Goal: Task Accomplishment & Management: Use online tool/utility

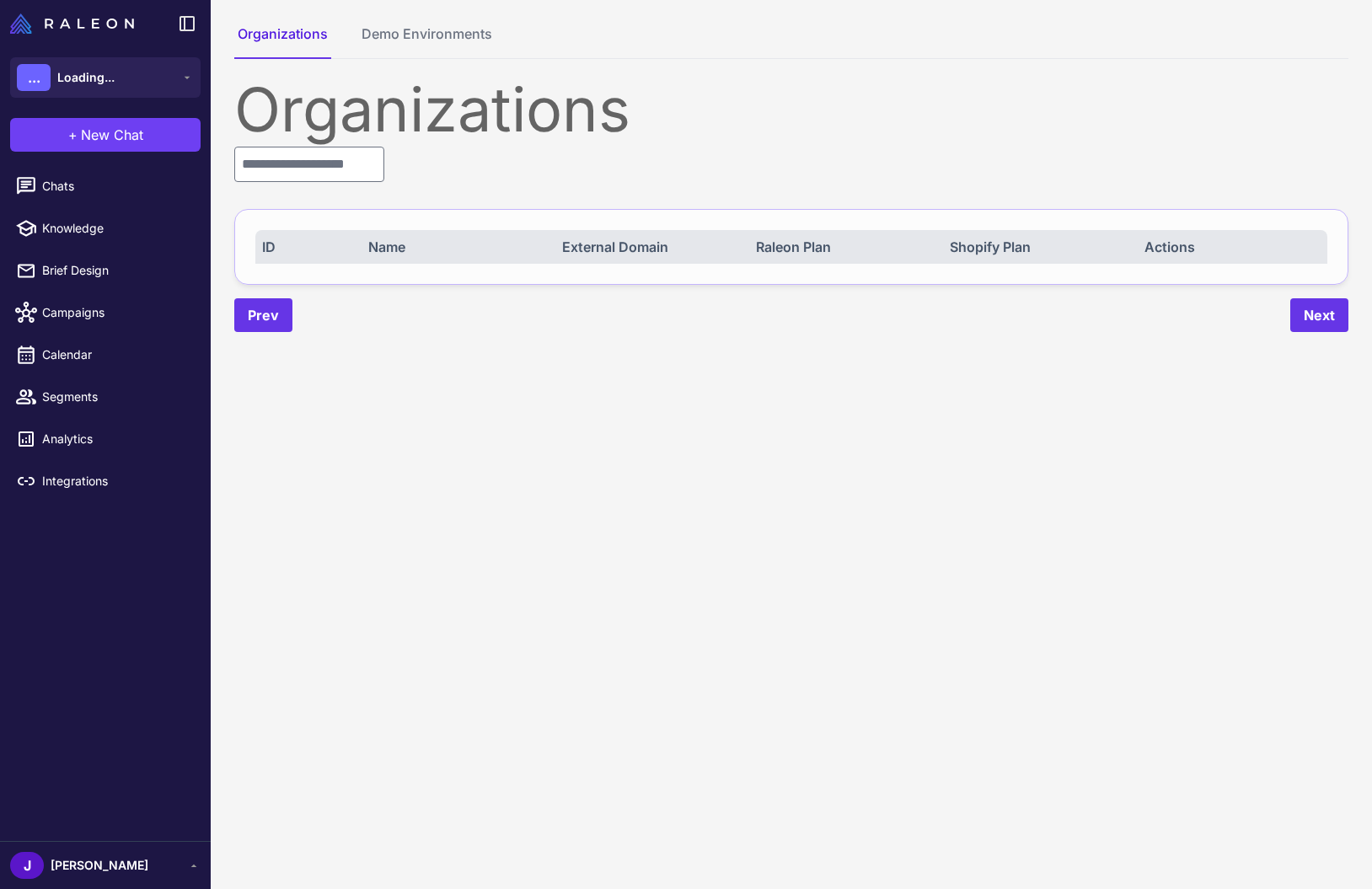
click at [262, 122] on div "Organizations" at bounding box center [791, 109] width 1114 height 61
click at [281, 152] on input "text" at bounding box center [309, 165] width 150 height 36
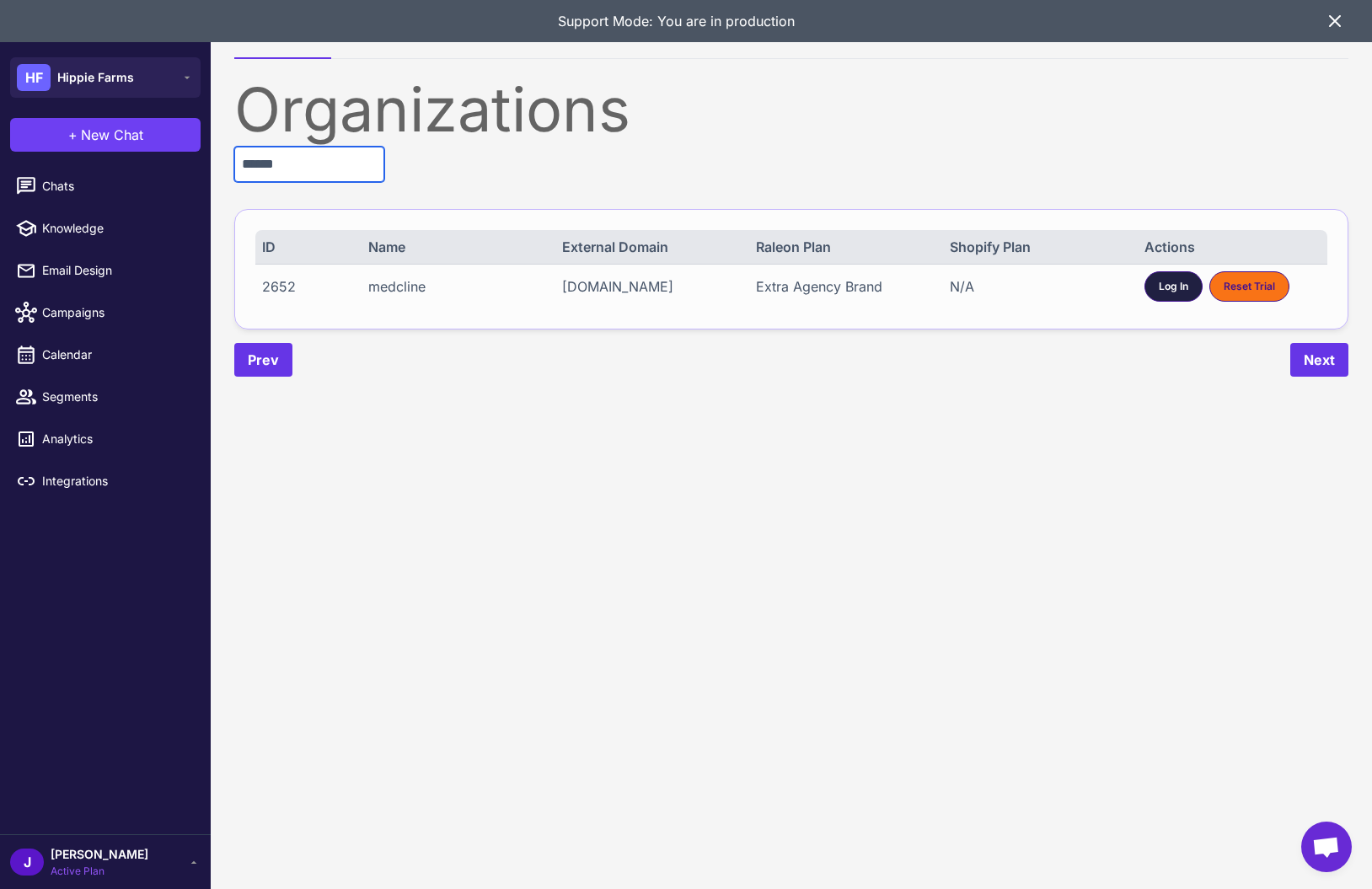
type input "******"
click at [1167, 282] on span "Log In" at bounding box center [1174, 287] width 29 height 15
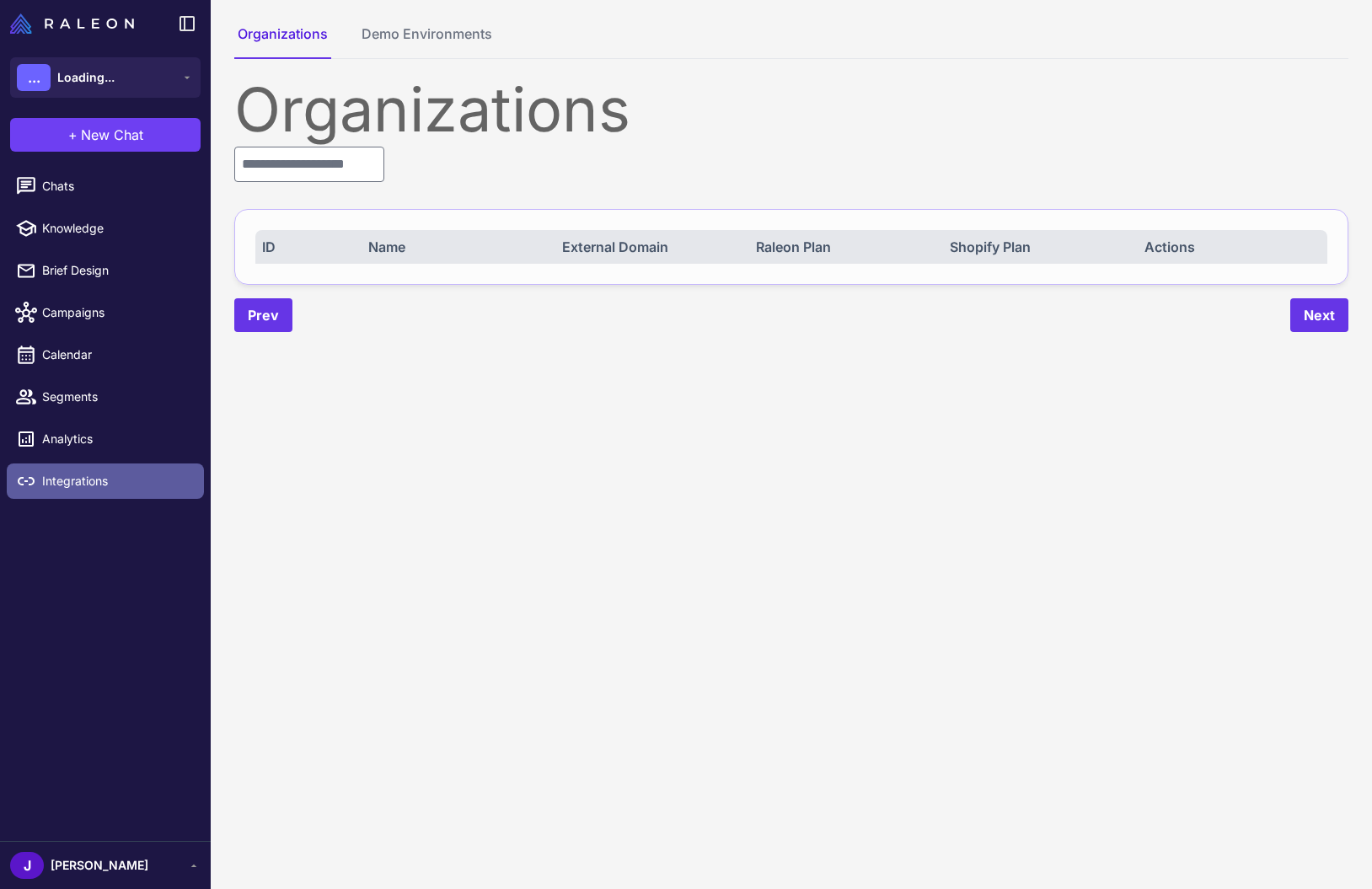
click at [73, 466] on link "Integrations" at bounding box center [106, 481] width 198 height 36
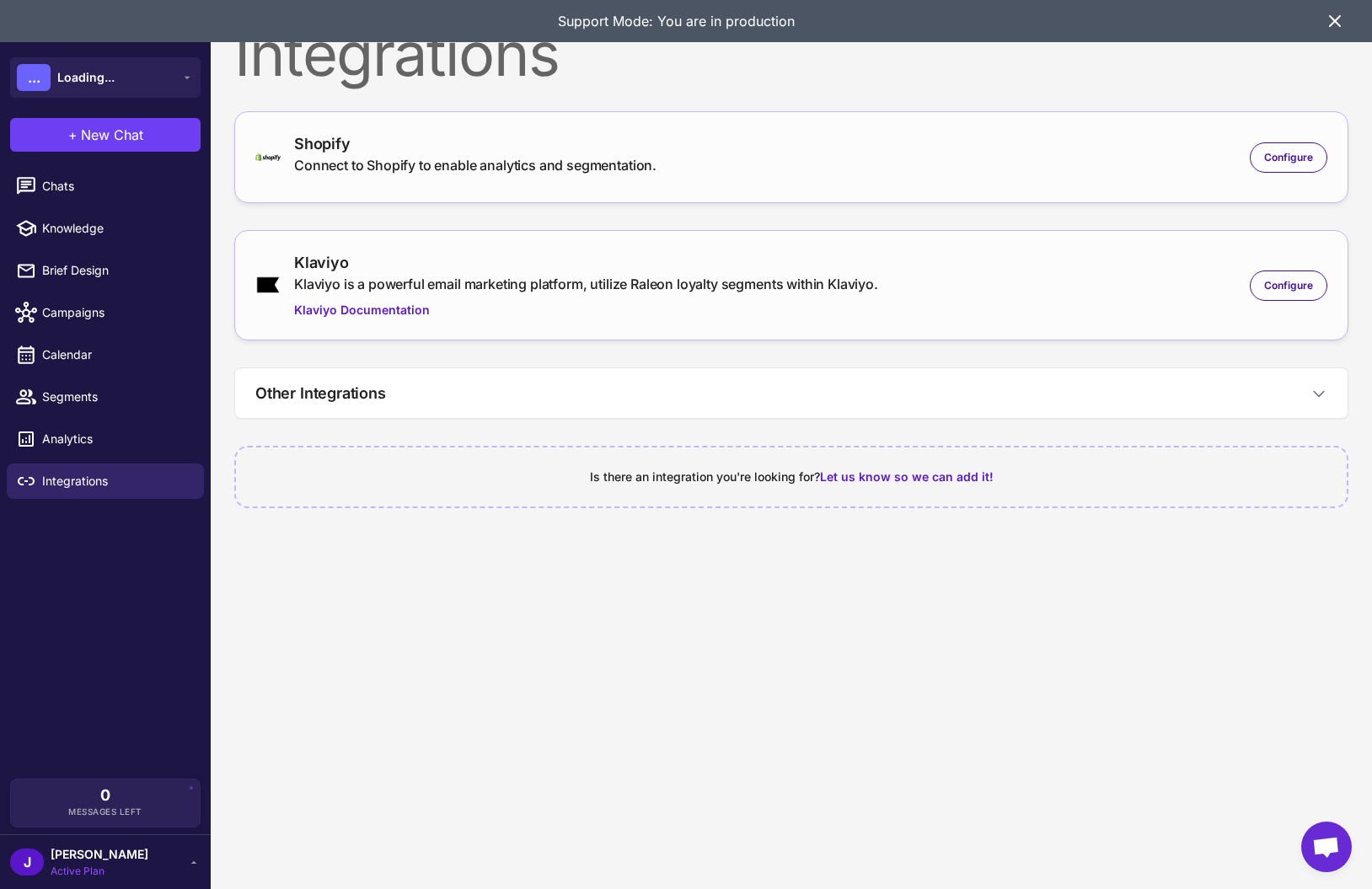
click at [1325, 271] on div "Configure" at bounding box center [1288, 286] width 77 height 30
click at [1297, 282] on span "Configure" at bounding box center [1288, 286] width 49 height 15
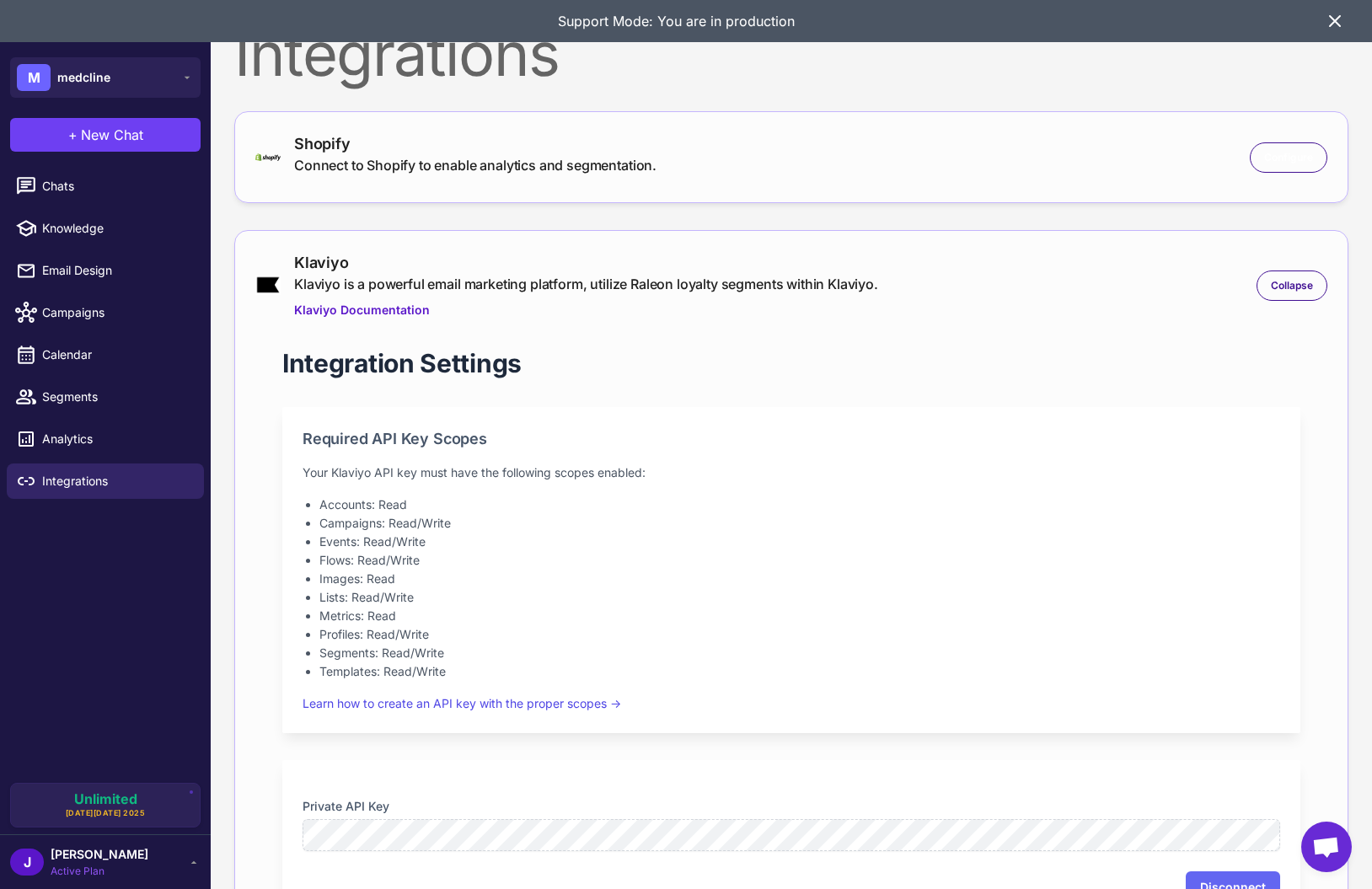
drag, startPoint x: 1274, startPoint y: 159, endPoint x: 1118, endPoint y: 150, distance: 156.3
click at [1273, 159] on span "Configure" at bounding box center [1288, 158] width 49 height 15
